Goal: Find specific page/section: Find specific page/section

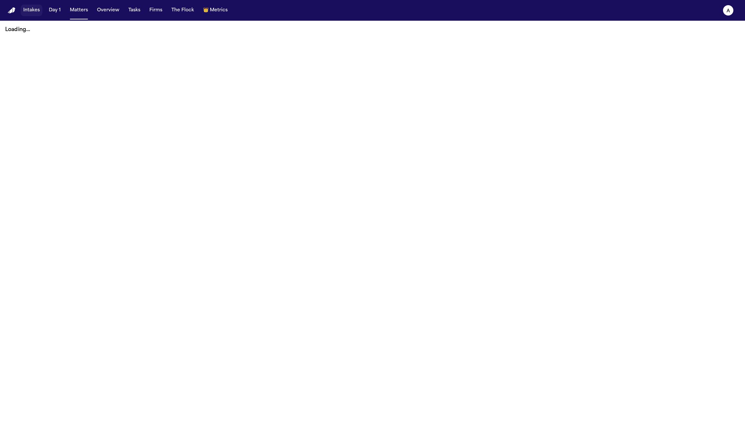
click at [29, 13] on button "Intakes" at bounding box center [32, 11] width 22 height 12
